Goal: Navigation & Orientation: Find specific page/section

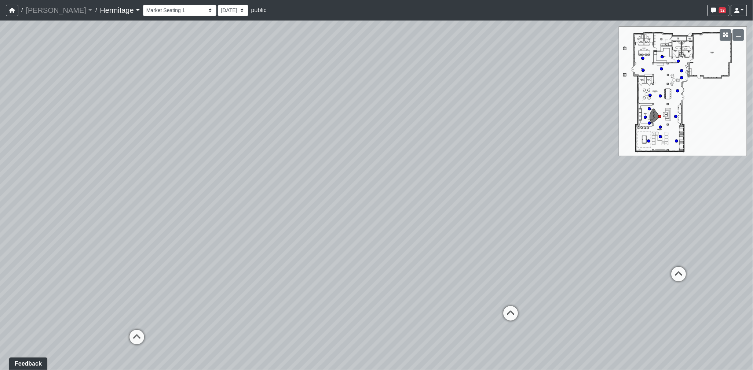
drag, startPoint x: 250, startPoint y: 162, endPoint x: 461, endPoint y: 147, distance: 210.9
click at [461, 147] on div "Loading... Leasing Desk Loading... Hallway Loading... Market Lounge 1 Loading..…" at bounding box center [376, 196] width 753 height 350
drag, startPoint x: 443, startPoint y: 139, endPoint x: 435, endPoint y: 137, distance: 8.5
click at [451, 138] on div "Loading... Leasing Desk Loading... Hallway Loading... Market Lounge 1 Loading..…" at bounding box center [376, 196] width 753 height 350
drag, startPoint x: 372, startPoint y: 136, endPoint x: 442, endPoint y: 133, distance: 69.3
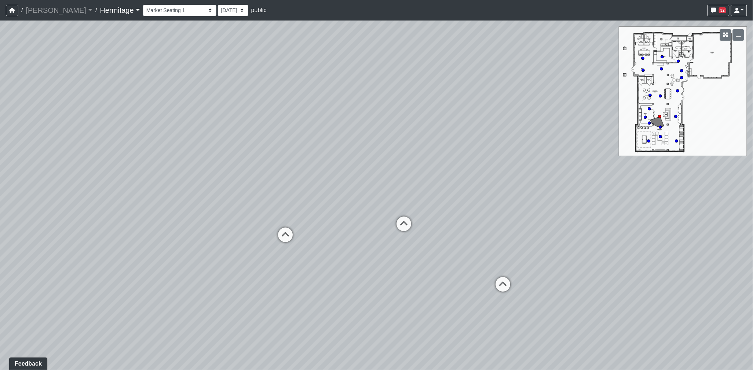
click at [442, 133] on div "Loading... Leasing Desk Loading... Hallway Loading... Market Lounge 1 Loading..…" at bounding box center [376, 196] width 753 height 350
drag, startPoint x: 403, startPoint y: 139, endPoint x: 451, endPoint y: 138, distance: 48.0
click at [469, 138] on div "Loading... Leasing Desk Loading... Hallway Loading... Market Lounge 1 Loading..…" at bounding box center [376, 196] width 753 height 350
click at [448, 133] on div "Loading... Leasing Desk Loading... Hallway Loading... Market Lounge 1 Loading..…" at bounding box center [376, 196] width 753 height 350
click at [486, 124] on div "Loading... Leasing Desk Loading... Hallway Loading... Market Lounge 1 Loading..…" at bounding box center [376, 196] width 753 height 350
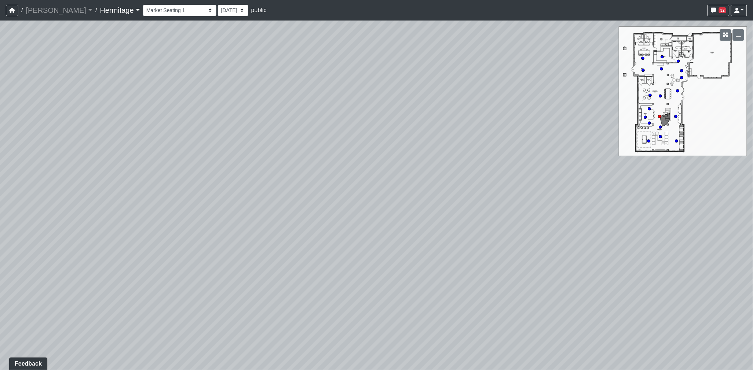
drag, startPoint x: 350, startPoint y: 118, endPoint x: 497, endPoint y: 114, distance: 147.4
click at [497, 114] on div "Loading... Leasing Desk Loading... Hallway Loading... Market Lounge 1 Loading..…" at bounding box center [376, 196] width 753 height 350
drag, startPoint x: 367, startPoint y: 110, endPoint x: 523, endPoint y: 114, distance: 156.9
click at [523, 114] on div "Loading... Leasing Desk Loading... Hallway Loading... Market Lounge 1 Loading..…" at bounding box center [376, 196] width 753 height 350
click at [369, 232] on icon at bounding box center [368, 235] width 22 height 22
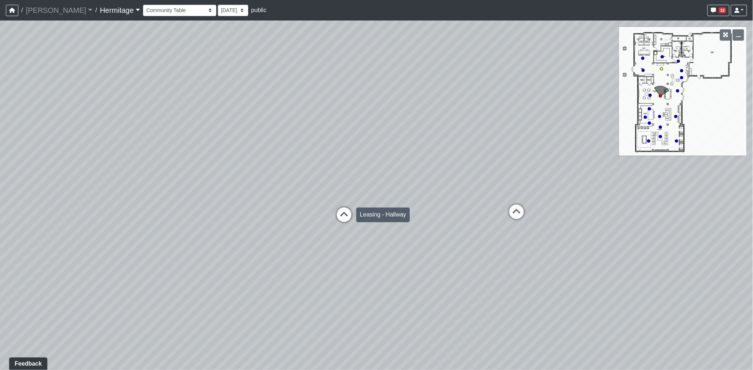
click at [343, 217] on icon at bounding box center [344, 219] width 22 height 22
drag, startPoint x: 290, startPoint y: 216, endPoint x: 540, endPoint y: 211, distance: 250.4
click at [536, 211] on div "Loading... Leasing Desk Loading... Hallway Loading... Market Lounge 1 Loading..…" at bounding box center [376, 196] width 753 height 350
click at [450, 229] on icon at bounding box center [452, 238] width 22 height 22
select select "oy93aZKNaQrBWGxb9eKMoQ"
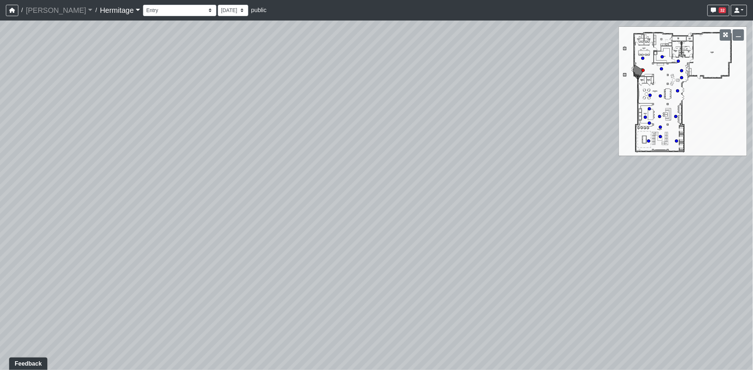
drag, startPoint x: 445, startPoint y: 199, endPoint x: 189, endPoint y: 177, distance: 256.4
click at [208, 178] on div "Loading... Leasing Desk Loading... Hallway Loading... Market Lounge 1 Loading..…" at bounding box center [376, 196] width 753 height 350
drag, startPoint x: 303, startPoint y: 178, endPoint x: 167, endPoint y: 178, distance: 136.4
click at [167, 178] on div "Loading... Leasing Desk Loading... Hallway Loading... Market Lounge 1 Loading..…" at bounding box center [376, 196] width 753 height 350
click at [286, 161] on div "Loading... Leasing Desk Loading... Hallway Loading... Market Lounge 1 Loading..…" at bounding box center [376, 196] width 753 height 350
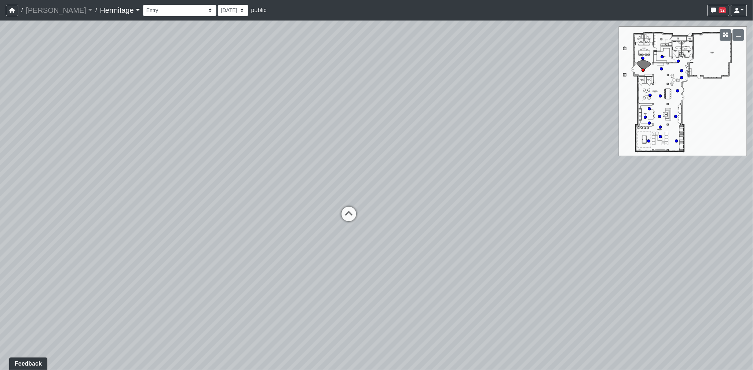
drag, startPoint x: 338, startPoint y: 111, endPoint x: 335, endPoint y: 126, distance: 15.6
click at [335, 126] on div "Loading... Leasing Desk Loading... Hallway Loading... Market Lounge 1 Loading..…" at bounding box center [376, 196] width 753 height 350
